Goal: Use online tool/utility: Utilize a website feature to perform a specific function

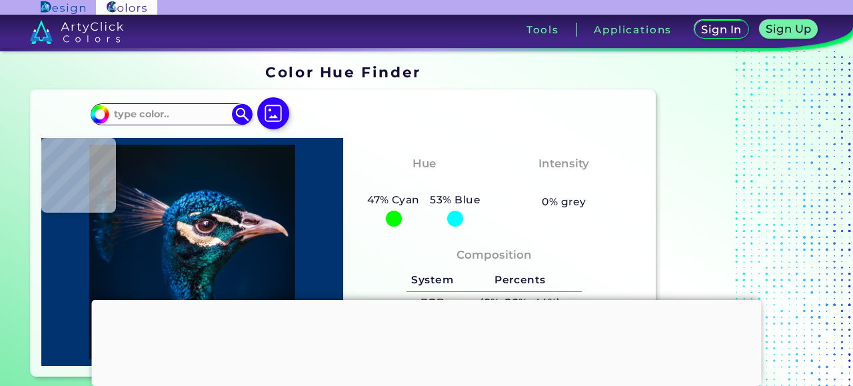
type input "#000000"
type input "#06121e"
type input "#06121E"
type input "#07131f"
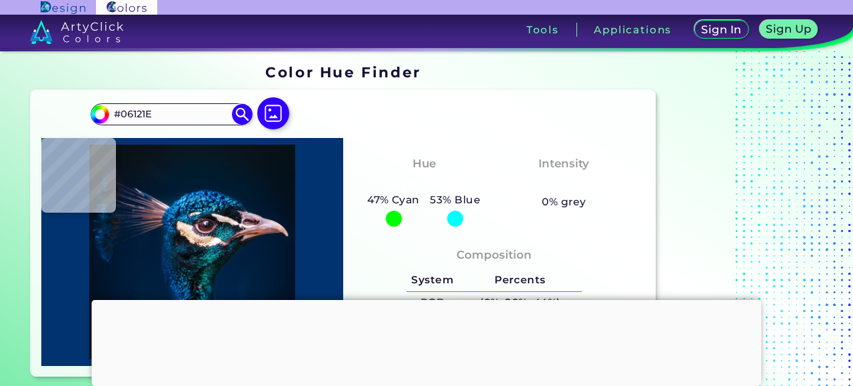
type input "#07131F"
type input "#06131f"
type input "#06131F"
type input "#071522"
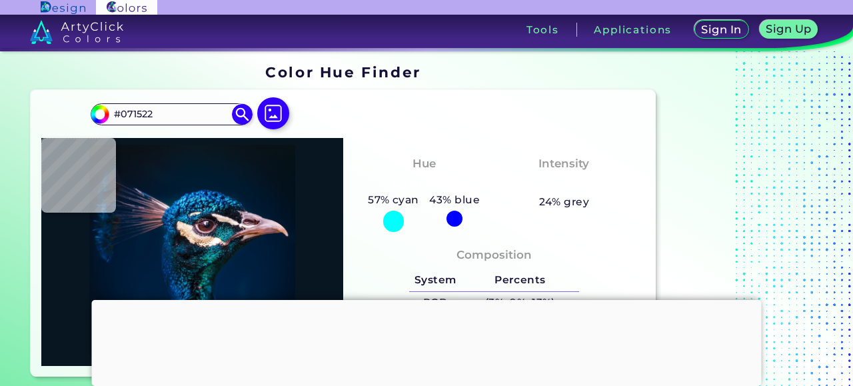
type input "#081621"
type input "#09161f"
type input "#09161F"
type input "#0b151e"
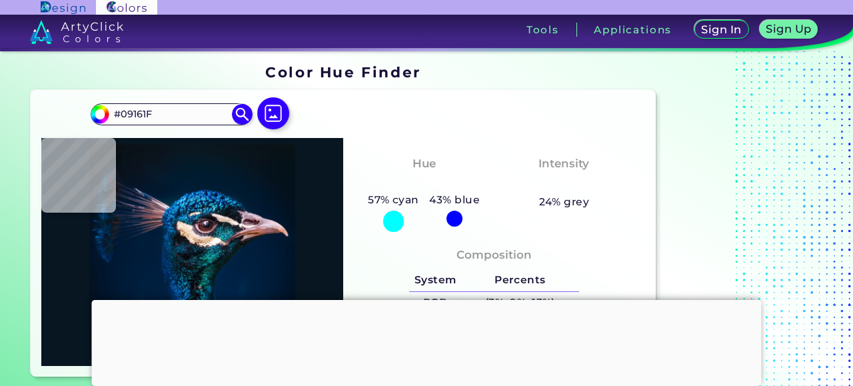
type input "#0B151E"
click at [274, 116] on img at bounding box center [273, 113] width 39 height 39
click at [0, 0] on input "file" at bounding box center [0, 0] width 0 height 0
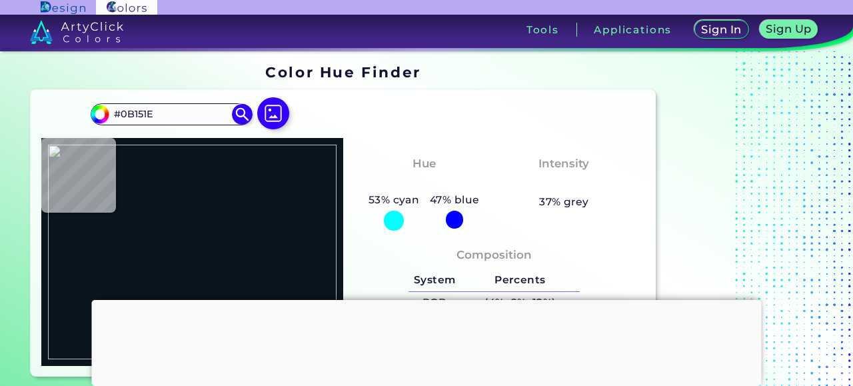
type input "#000000"
type input "#2a2b2a"
type input "#2A2B2A"
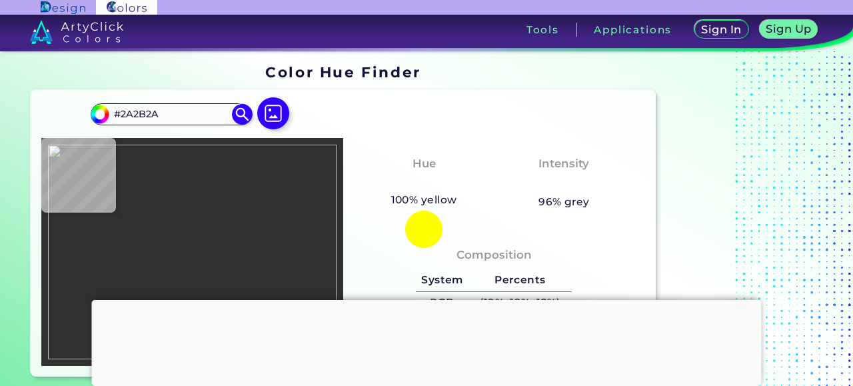
type input "#31312f"
type input "#31312F"
type input "#353535"
type input "#374144"
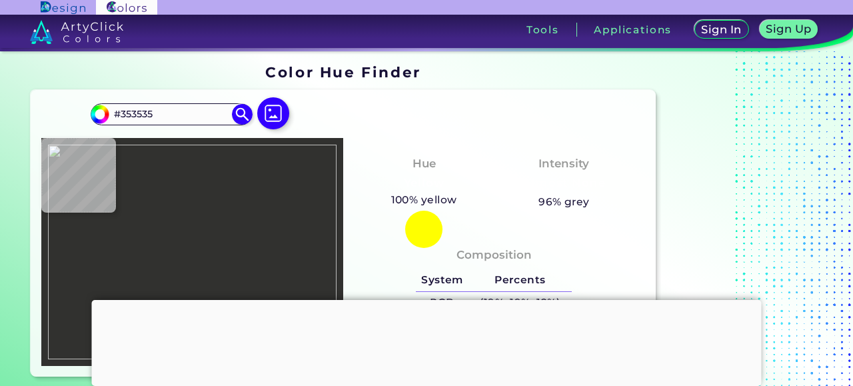
type input "#374144"
type input "#2d3337"
type input "#2D3337"
type input "#3c525a"
type input "#3C525A"
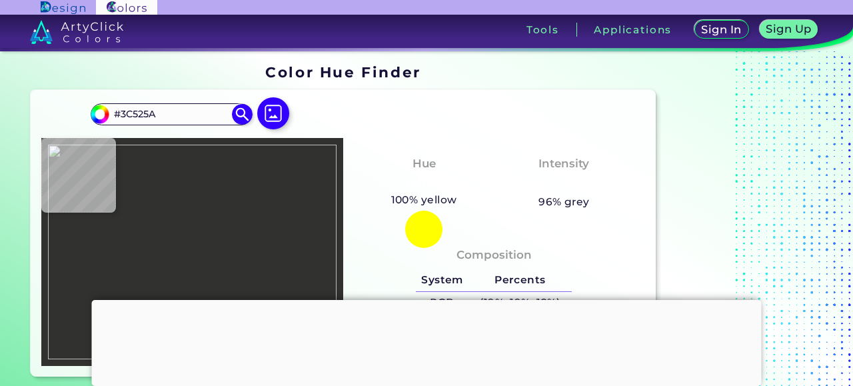
type input "#515c64"
type input "#515C64"
type input "#cef3ef"
type input "#CEF3EF"
type input "#ffffff"
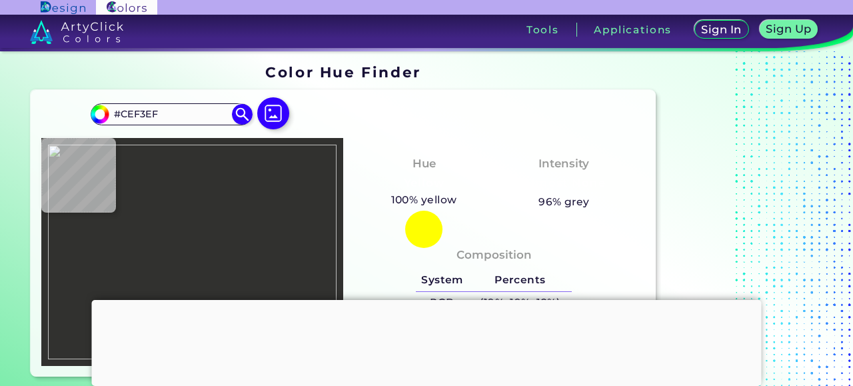
type input "#FFFFFF"
type input "#619084"
type input "#6e5404"
type input "#6E5404"
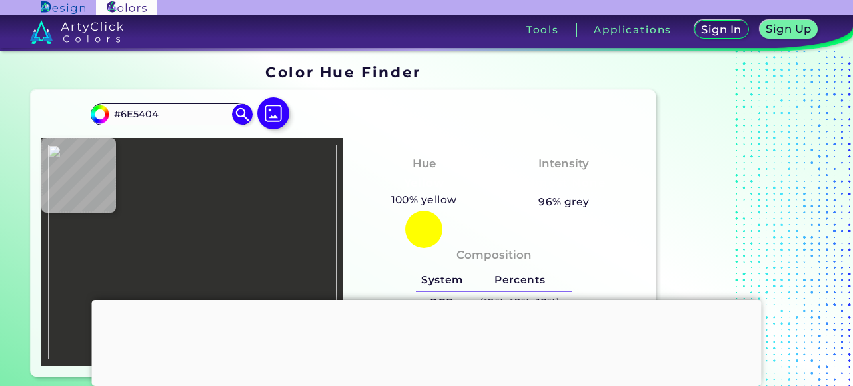
type input "#79680c"
type input "#79680C"
type input "#17190b"
type input "#17190B"
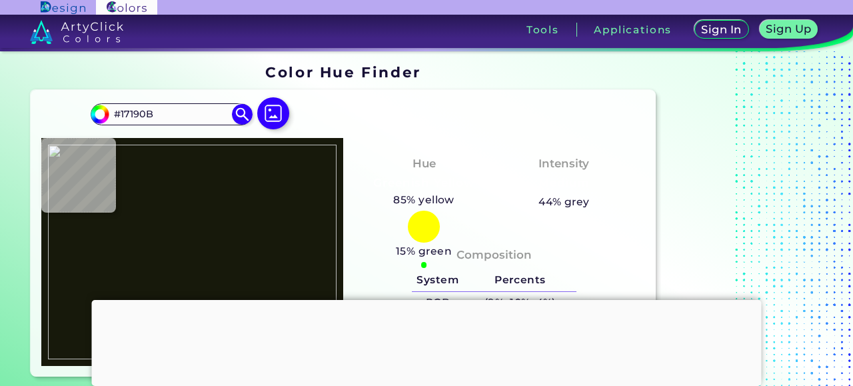
type input "#363f1c"
type input "#363F1C"
type input "#bab5b3"
type input "#BAB5B3"
type input "#d9d000"
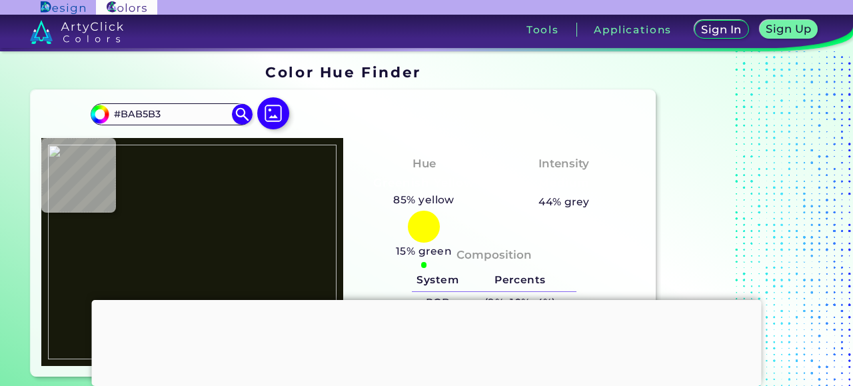
type input "#D9D000"
type input "#efdd00"
type input "#EFDD00"
type input "#f5e200"
type input "#F5E200"
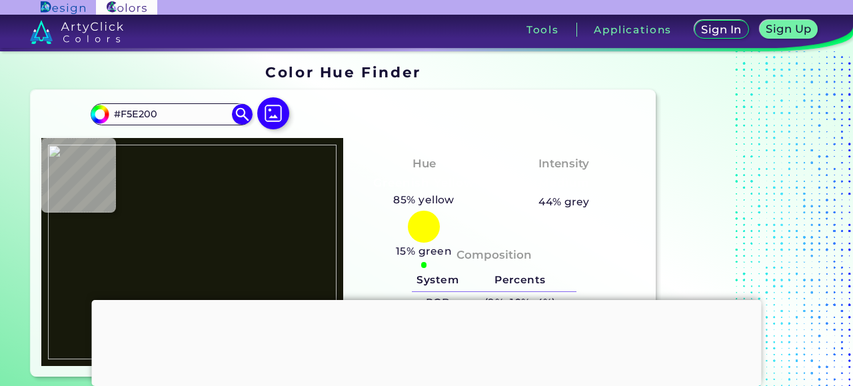
type input "#fef99f"
type input "#FEF99F"
type input "#f9e700"
type input "#F9E700"
type input "#fae800"
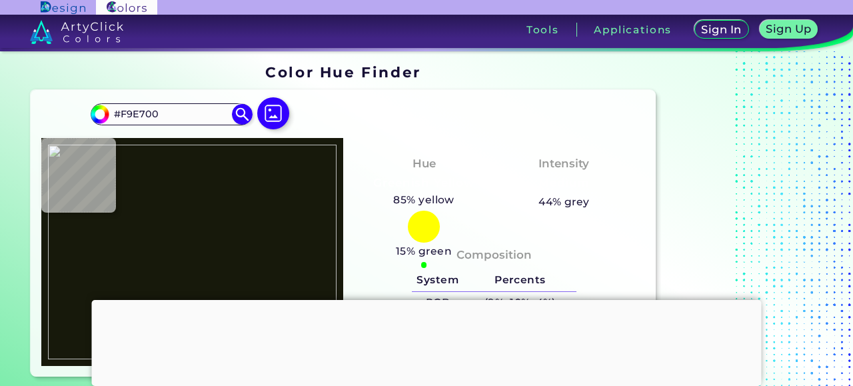
type input "#FAE800"
type input "#fbe900"
type input "#FBE900"
type input "#fbea00"
type input "#FBEA00"
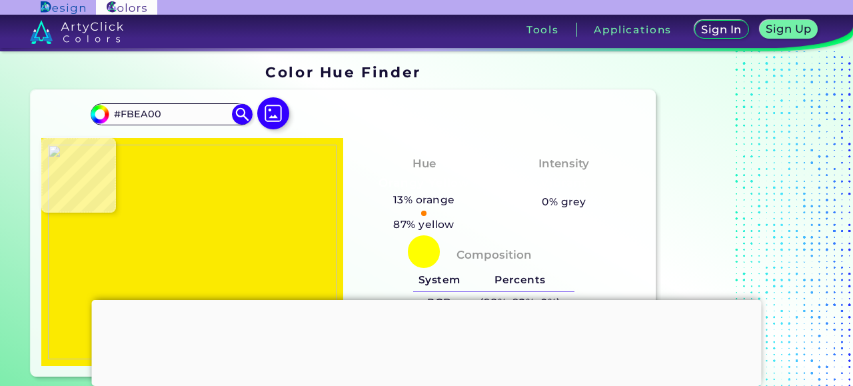
type input "#feea00"
type input "#FEEA00"
type input "#fae600"
type input "#FAE600"
type input "#fde900"
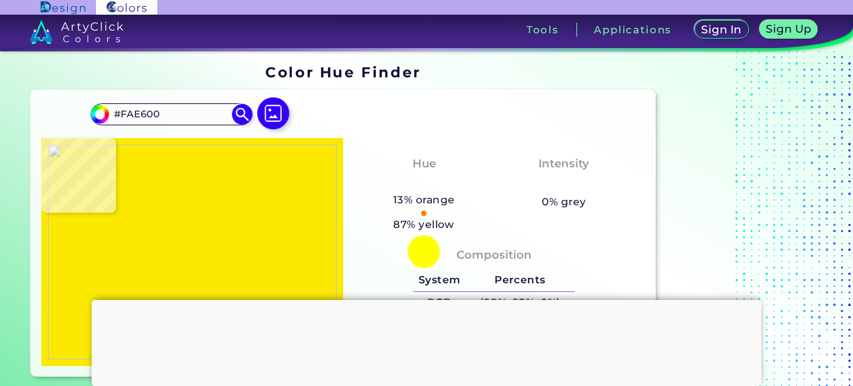
type input "#FDE900"
type input "#feee00"
type input "#FEEE00"
type input "#f9ed00"
type input "#F9ED00"
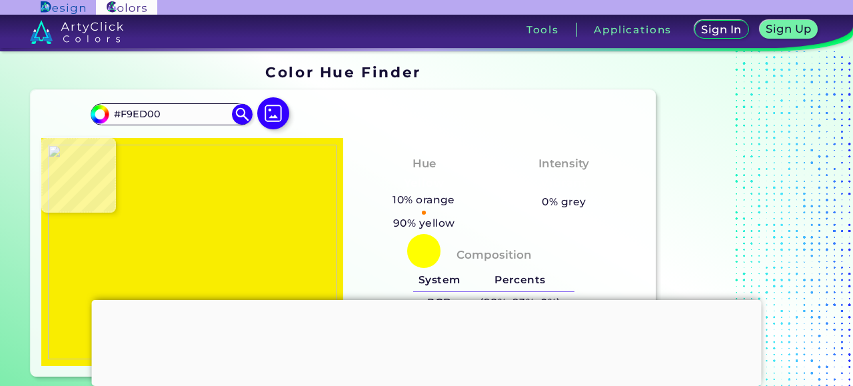
type input "#f2df00"
type input "#F2DF00"
type input "#f4f397"
type input "#F4F397"
type input "#6f6a36"
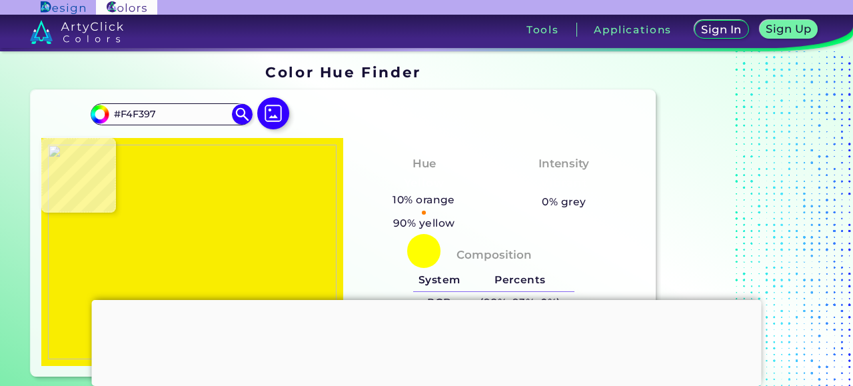
type input "#6F6A36"
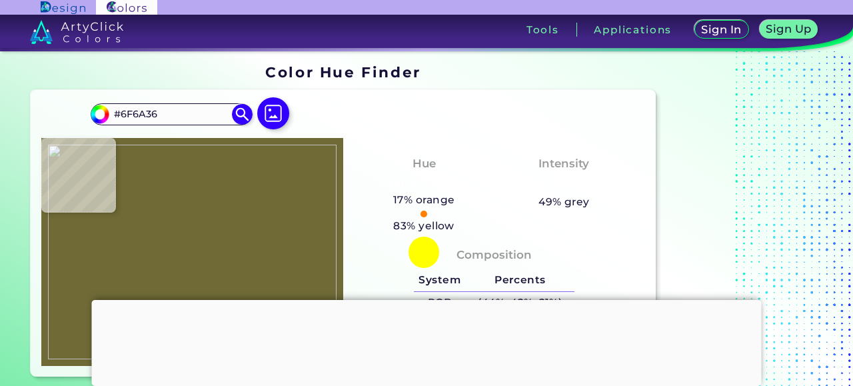
type input "#595310"
type input "#f4f397"
type input "#F4F397"
type input "#584213"
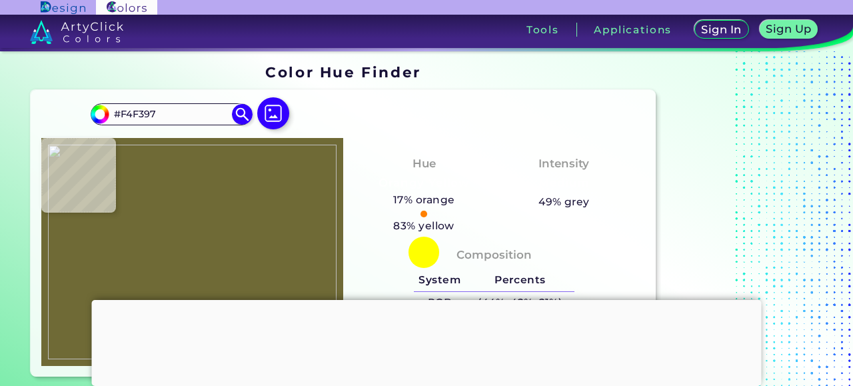
type input "#584213"
type input "#7d5901"
type input "#7D5901"
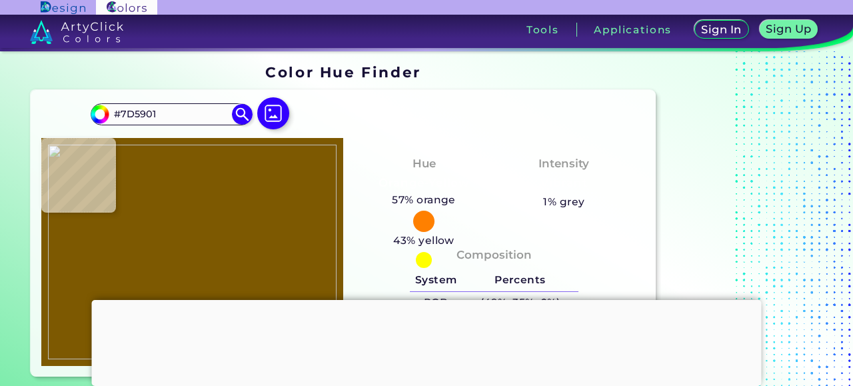
type input "#feec00"
type input "#FEEC00"
type input "#feea00"
type input "#FEEA00"
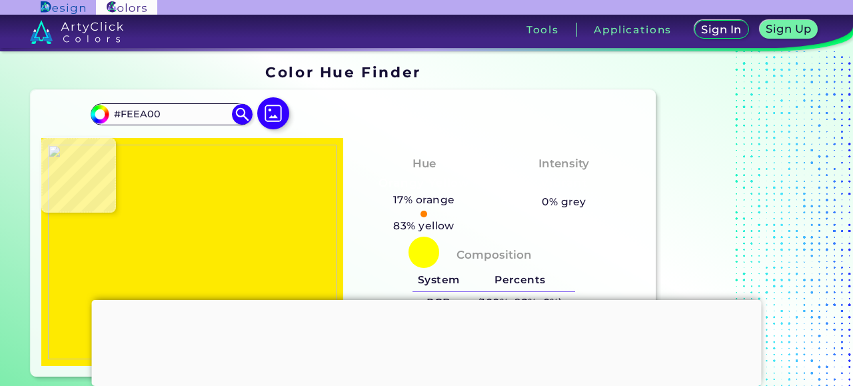
type input "#fae900"
type input "#FAE900"
type input "#fdec00"
type input "#FDEC00"
type input "#feed00"
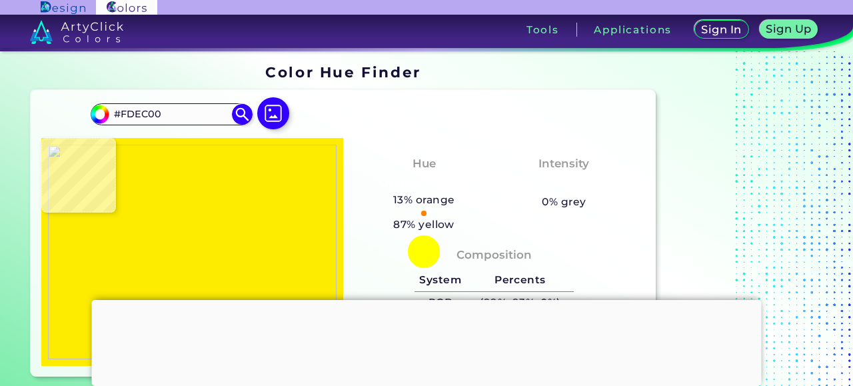
type input "#FEED00"
type input "#fdec00"
type input "#FDEC00"
type input "#fceb00"
type input "#FCEB00"
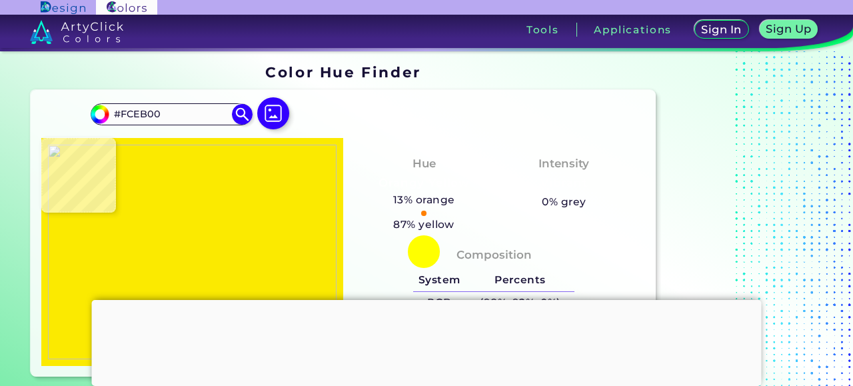
type input "#fbea00"
type input "#FBEA00"
type input "#ffe800"
type input "#FFE800"
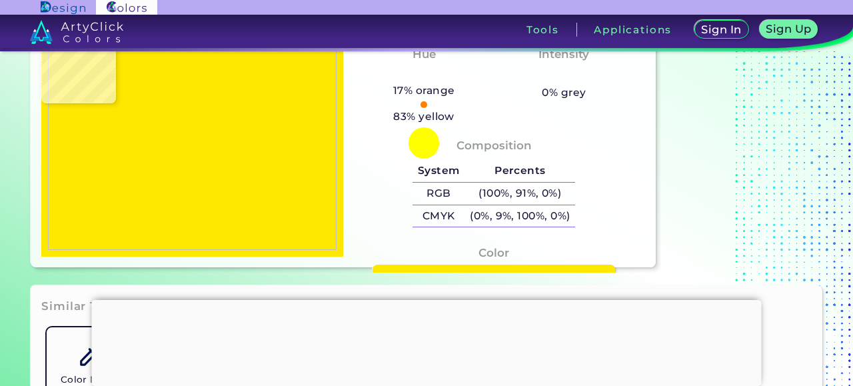
scroll to position [133, 0]
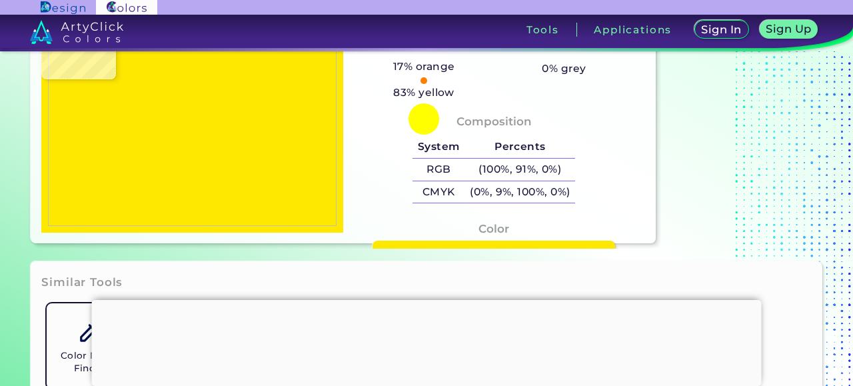
type input "#a4a9a8"
type input "#A4A9A8"
type input "#f6fbfa"
type input "#F6FBFA"
type input "#5a586f"
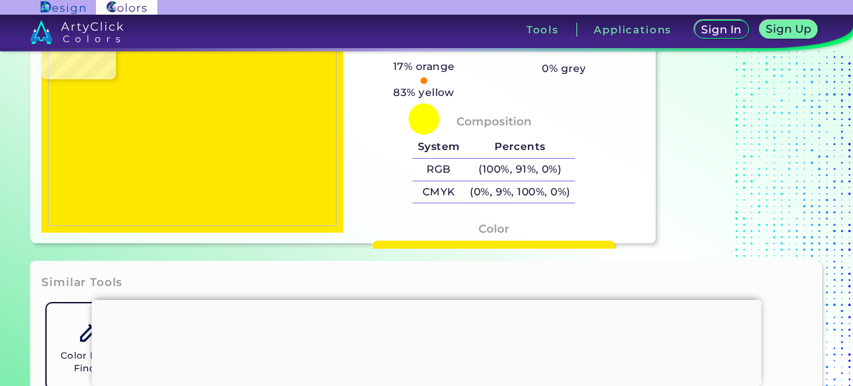
type input "#5A586F"
type input "#171f41"
type input "#171F41"
type input "#111a39"
type input "#111A39"
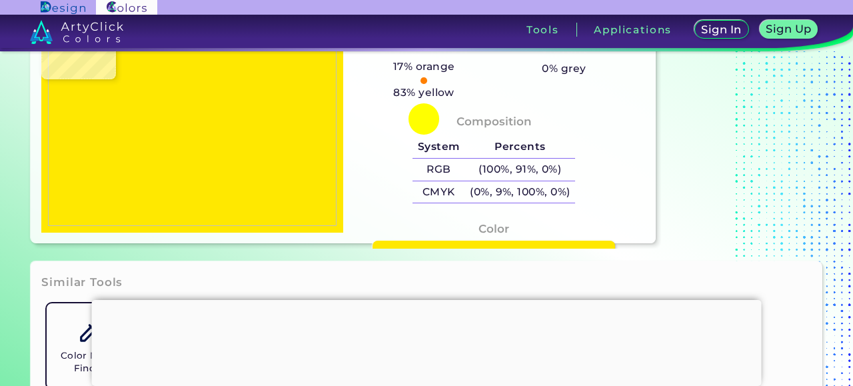
type input "#222339"
type input "#686373"
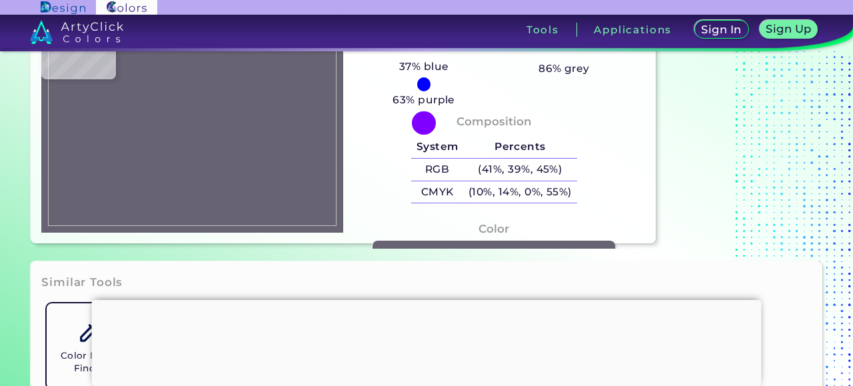
type input "#c1d0df"
type input "#C1D0DF"
type input "#c1d8e4"
type input "#C1D8E4"
type input "#4e5659"
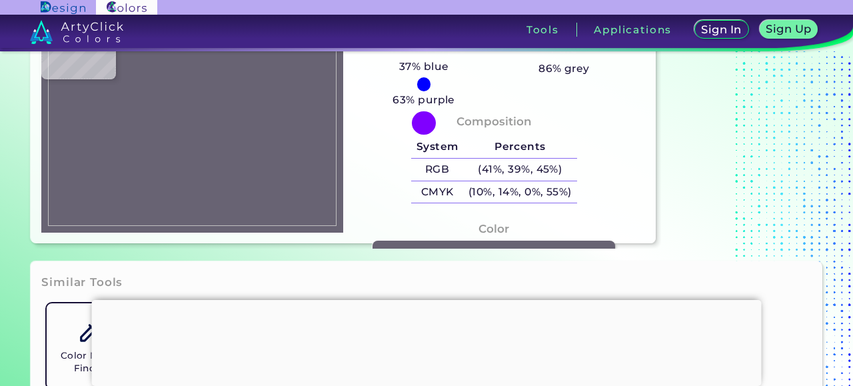
type input "#4E5659"
type input "#9dc9ce"
type input "#9DC9CE"
type input "#aa8800"
type input "#AA8800"
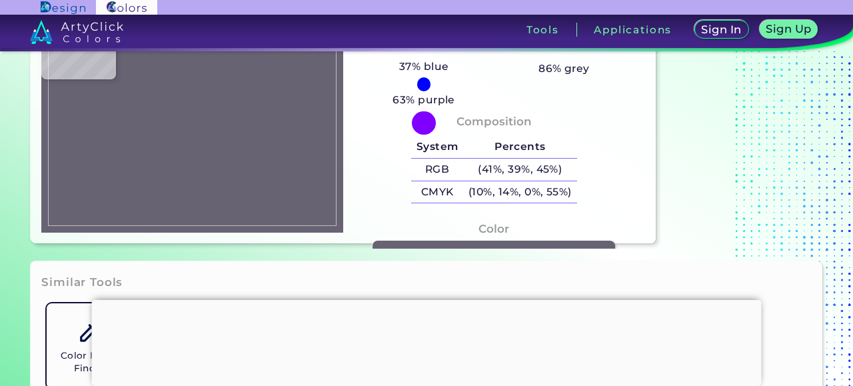
type input "#d7bf00"
type input "#D7BF00"
type input "#ddc600"
type input "#DDC600"
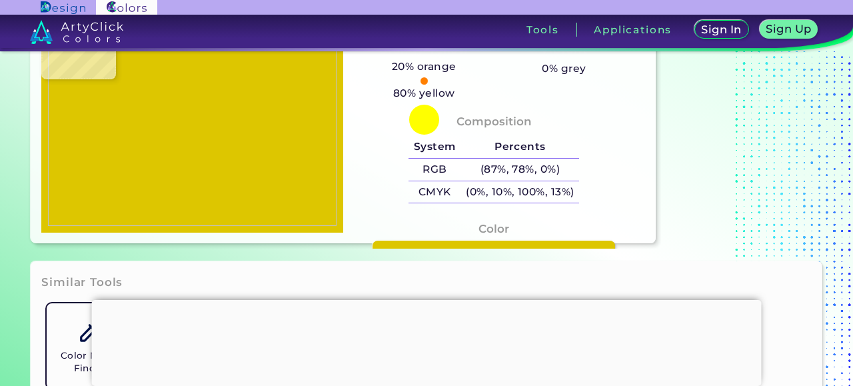
type input "#fafefe"
type input "#FAFEFE"
type input "#f4fbfd"
type input "#F4FBFD"
type input "#f6e000"
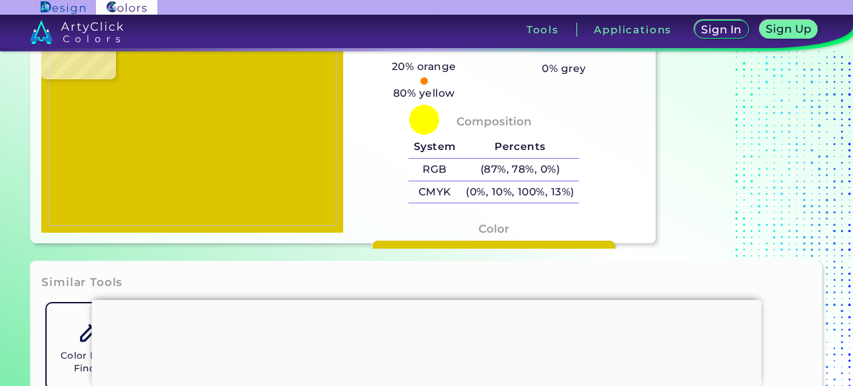
type input "#F6E000"
type input "#f8e200"
type input "#F8E200"
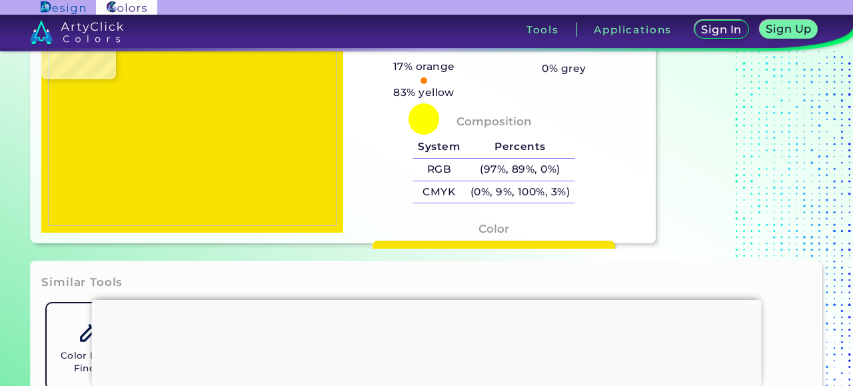
type input "#f9e300"
type input "#F9E300"
type input "#888c73"
type input "#888C73"
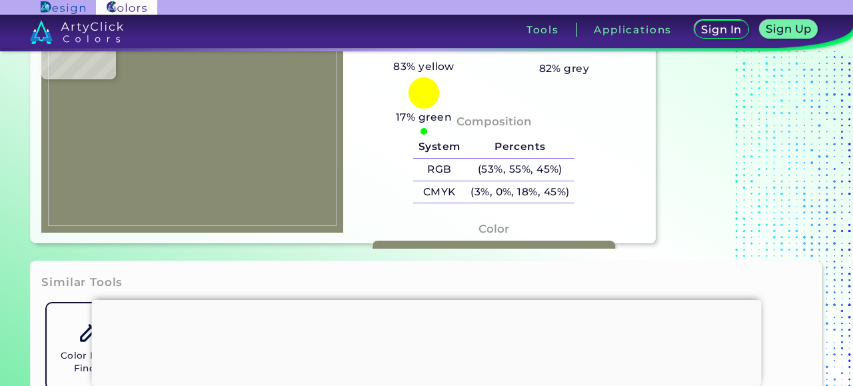
type input "#ecfcfb"
type input "#ECFCFB"
type input "#fae800"
type input "#FAE800"
type input "#fae600"
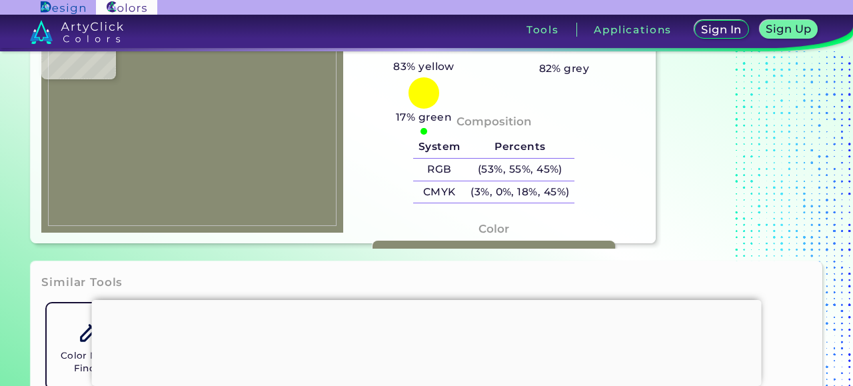
type input "#FAE600"
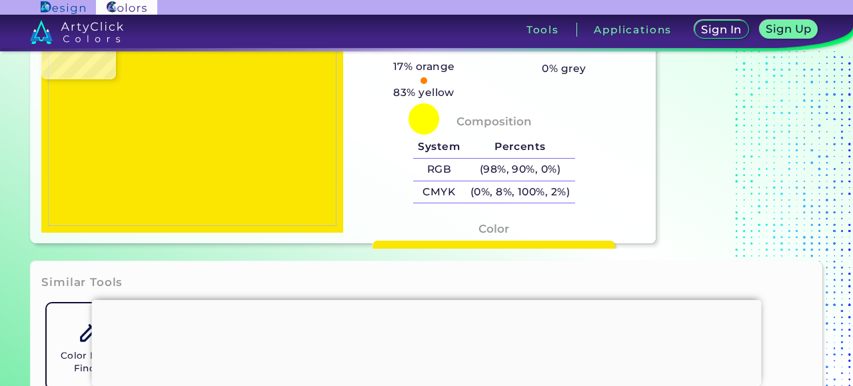
type input "#fde900"
type input "#FDE900"
type input "#9a9473"
type input "#9A9473"
type input "#2c2821"
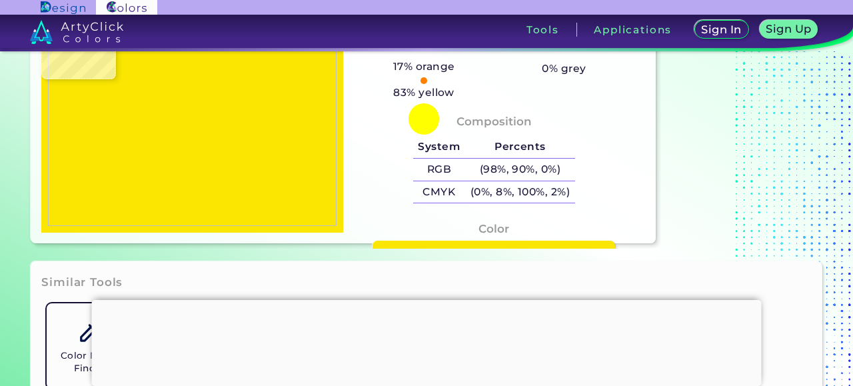
type input "#2C2821"
type input "#8c8e81"
type input "#8C8E81"
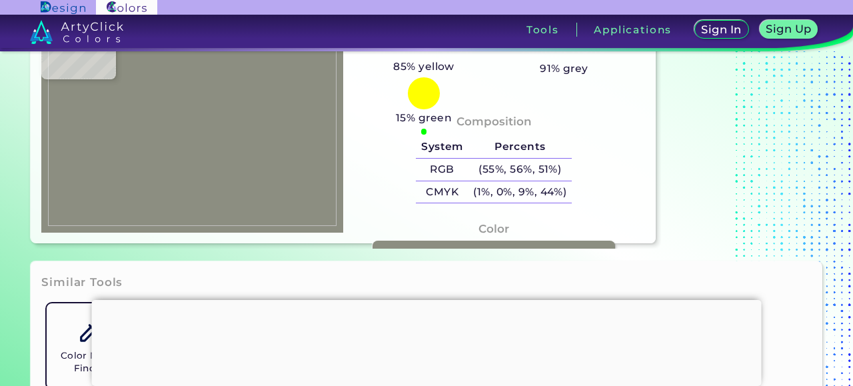
type input "#151610"
type input "#3c2513"
type input "#3C2513"
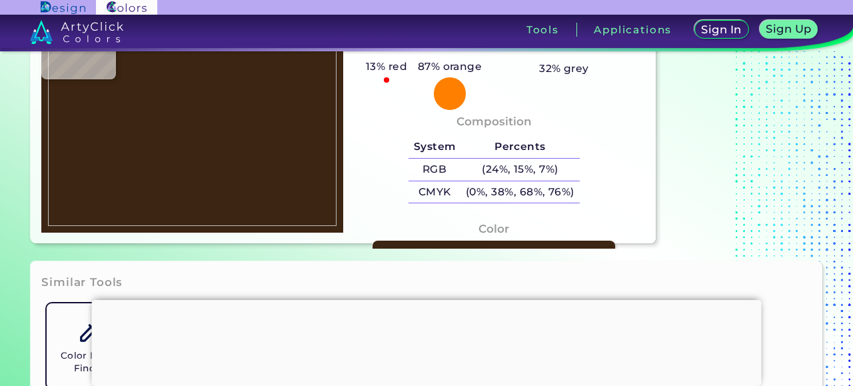
type input "#e6d500"
type input "#E6D500"
type input "#ffffe4"
type input "#FFFFE4"
type input "#c6a800"
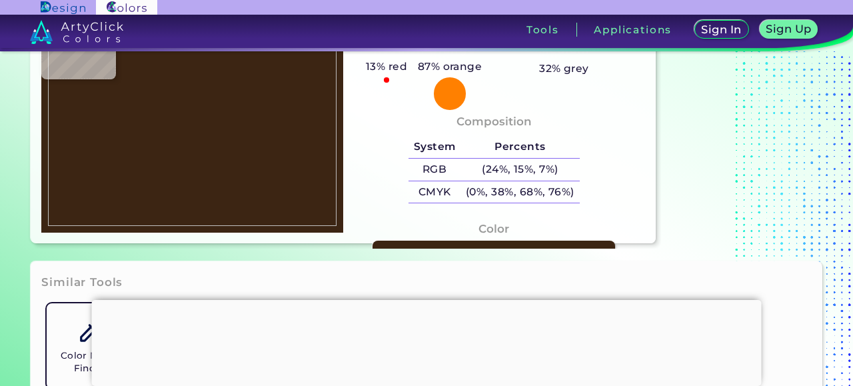
type input "#C6A800"
type input "#97c9ca"
type input "#97C9CA"
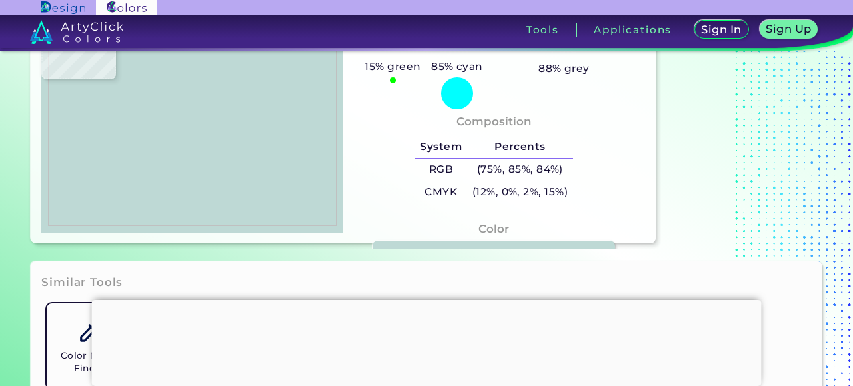
type input "#bed9d5"
type input "#BED9D5"
type input "#25302b"
type input "#25302B"
type input "#4f5654"
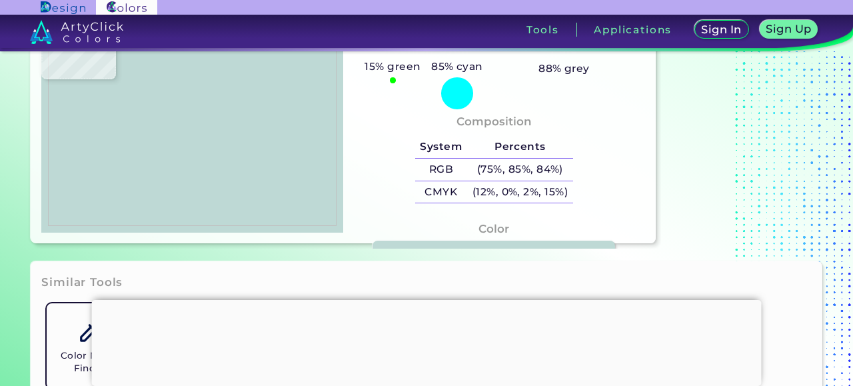
type input "#4F5654"
type input "#8ea5b0"
type input "#8EA5B0"
type input "#384d65"
type input "#384D65"
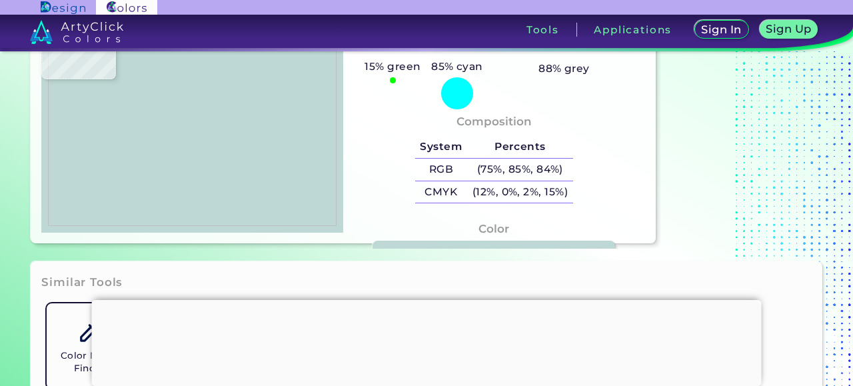
type input "#54698c"
type input "#54698C"
type input "#7f9ba2"
type input "#7F9BA2"
type input "#aec6cf"
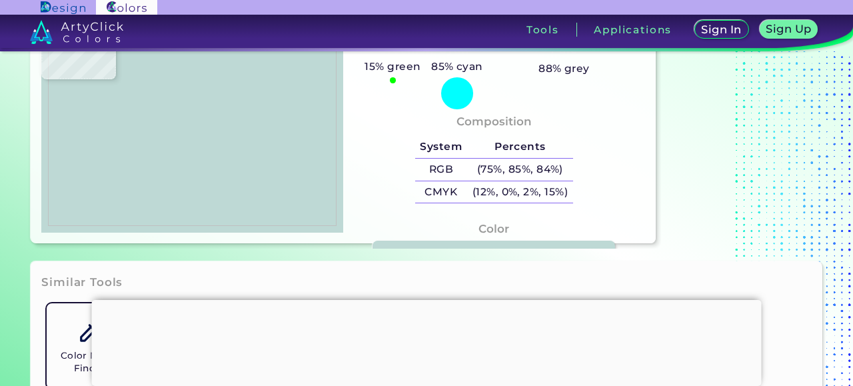
type input "#AEC6CF"
type input "#cfcec8"
type input "#CFCEC8"
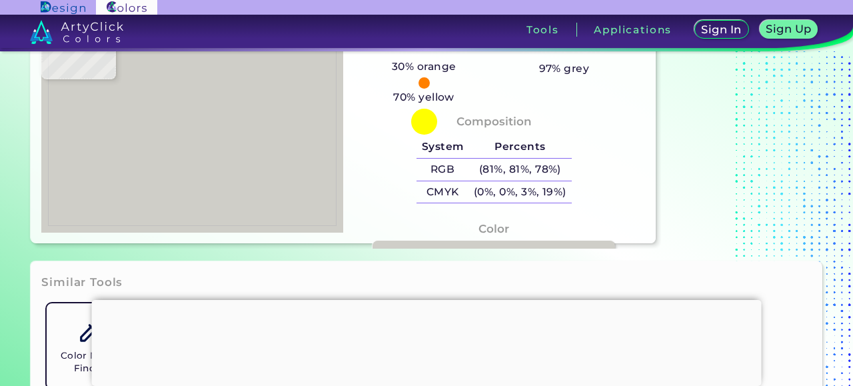
type input "#444a51"
type input "#444A51"
type input "#1d2338"
type input "#1D2338"
type input "#0b1430"
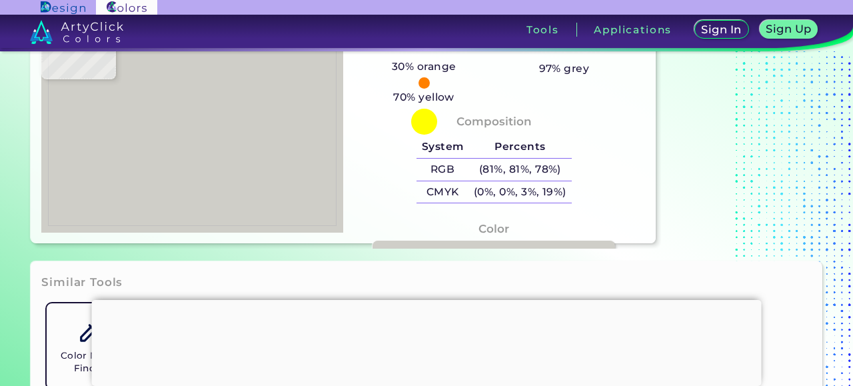
type input "#0B1430"
type input "#0c1531"
type input "#0C1531"
type input "#0b1430"
type input "#0B1430"
